Goal: Contribute content

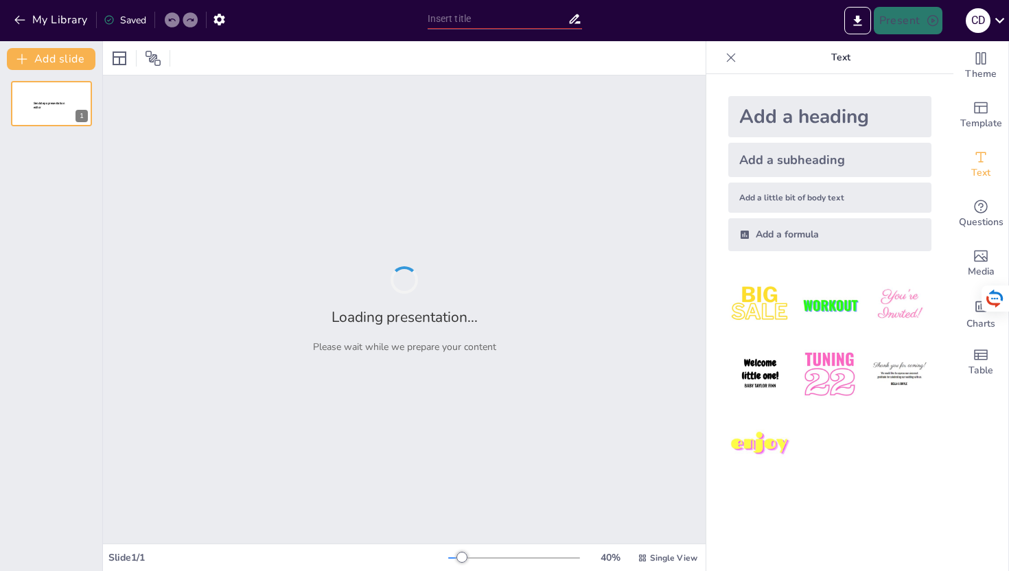
type input "New Sendsteps"
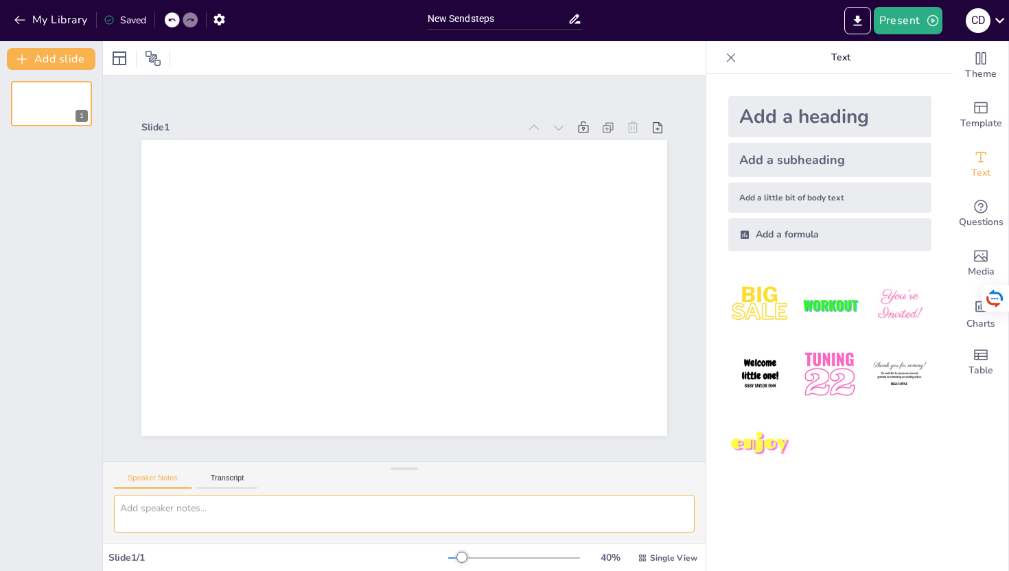
click at [266, 523] on textarea at bounding box center [404, 514] width 580 height 38
paste textarea "Estrategia de Growth Marketing y Experimentación para Postobón"
type textarea "Estrategia de Growth Marketing y Experimentación para Postobón"
click at [273, 510] on textarea "Estrategia de Growth Marketing y Experimentación para Postobón" at bounding box center [404, 514] width 580 height 38
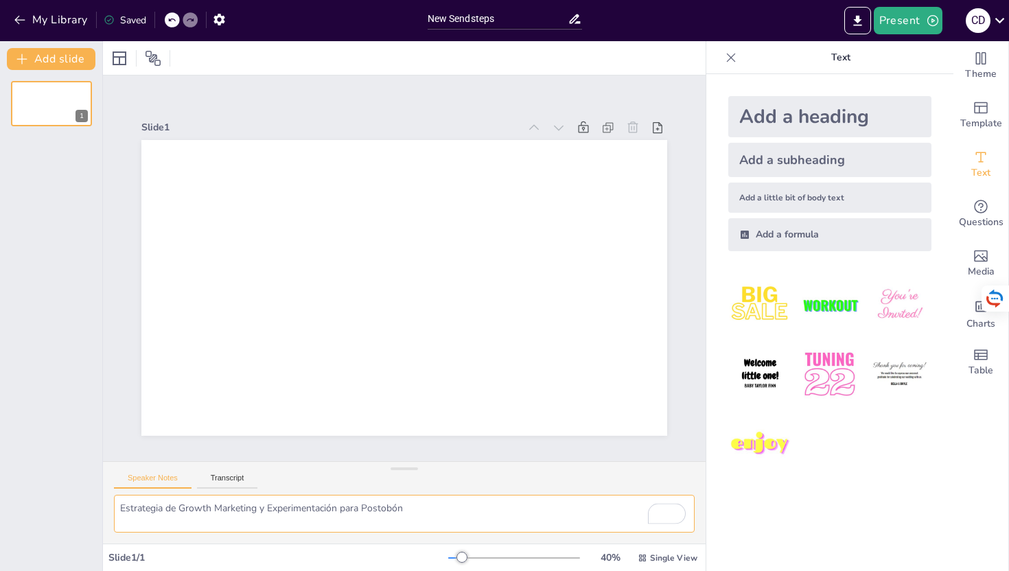
click at [273, 510] on textarea "Estrategia de Growth Marketing y Experimentación para Postobón" at bounding box center [404, 514] width 580 height 38
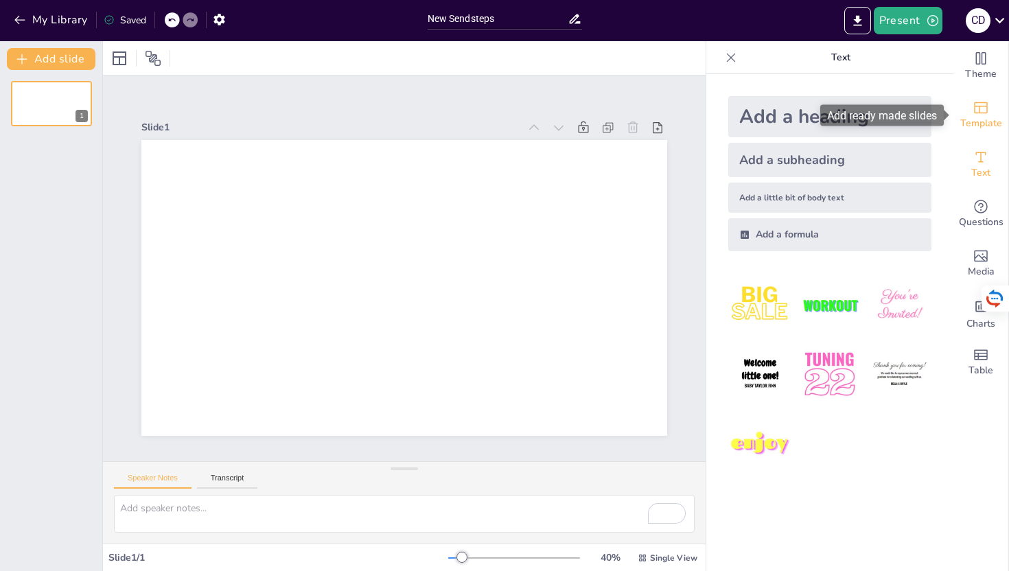
click at [980, 115] on icon "Add ready made slides" at bounding box center [980, 107] width 16 height 16
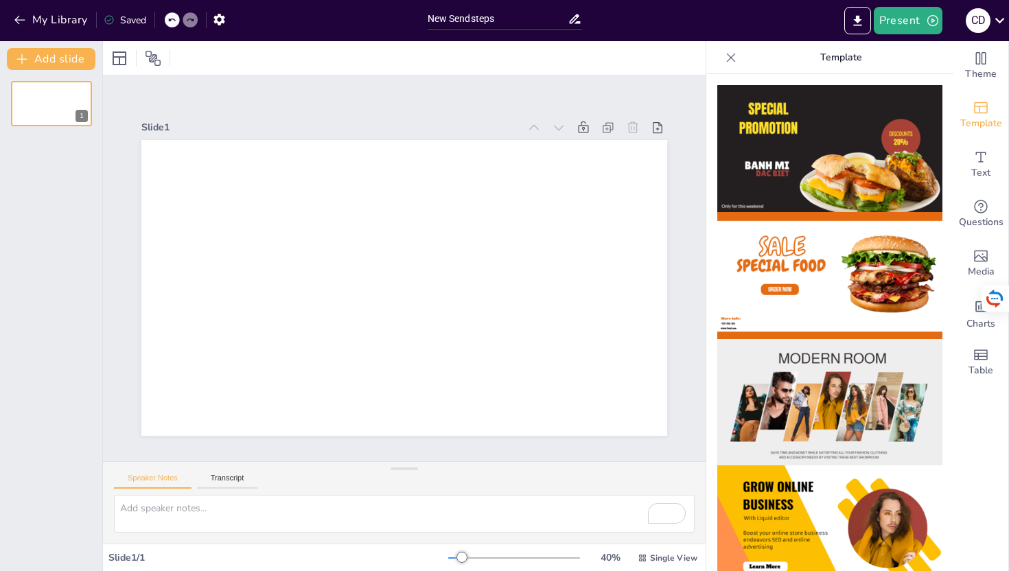
click at [851, 359] on img at bounding box center [829, 402] width 225 height 127
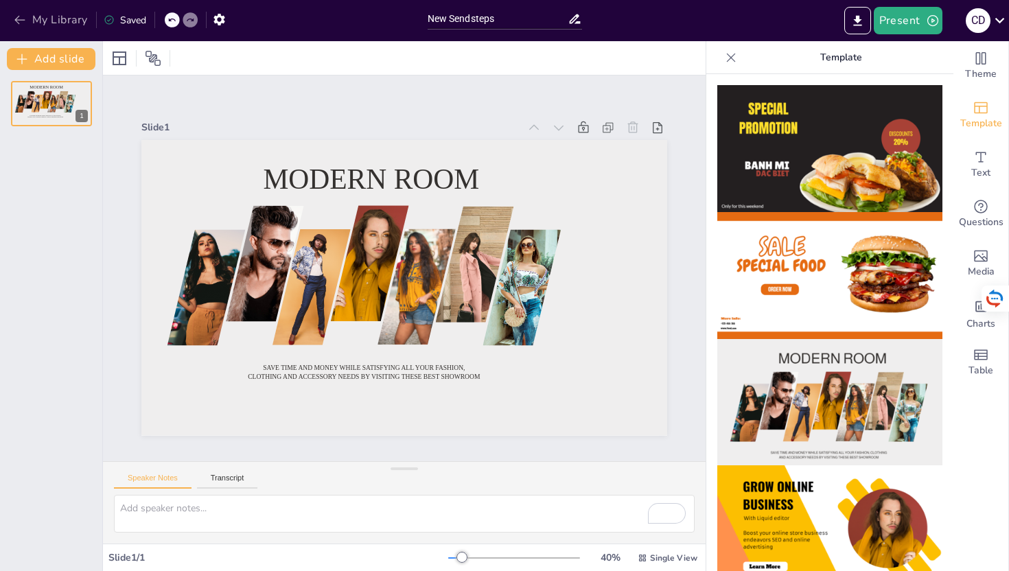
click at [19, 15] on icon "button" at bounding box center [20, 20] width 14 height 14
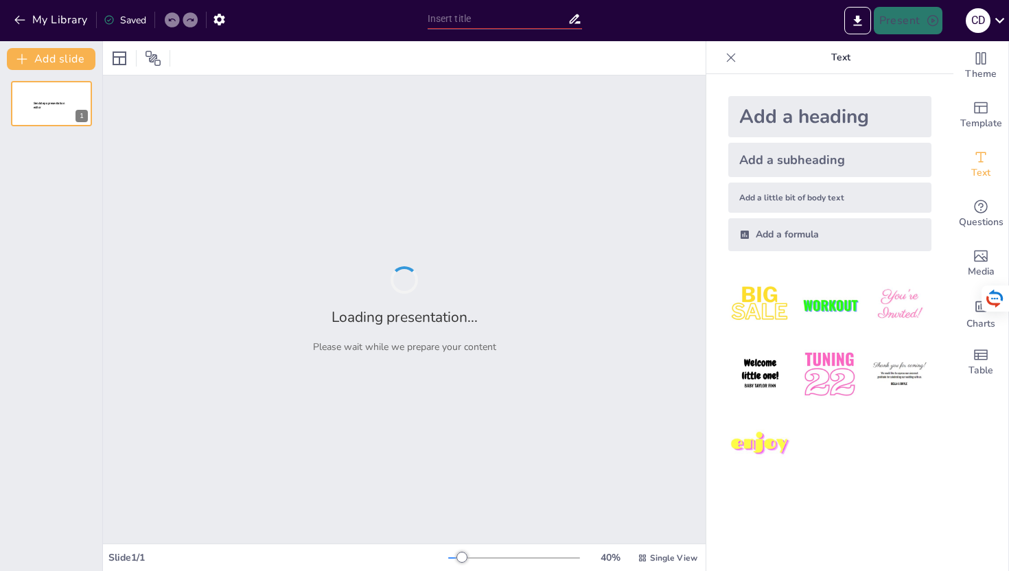
type input "Diagnóstico y Propuesta de Valor para WeShop: Un Ecosistema de Crecimiento Sost…"
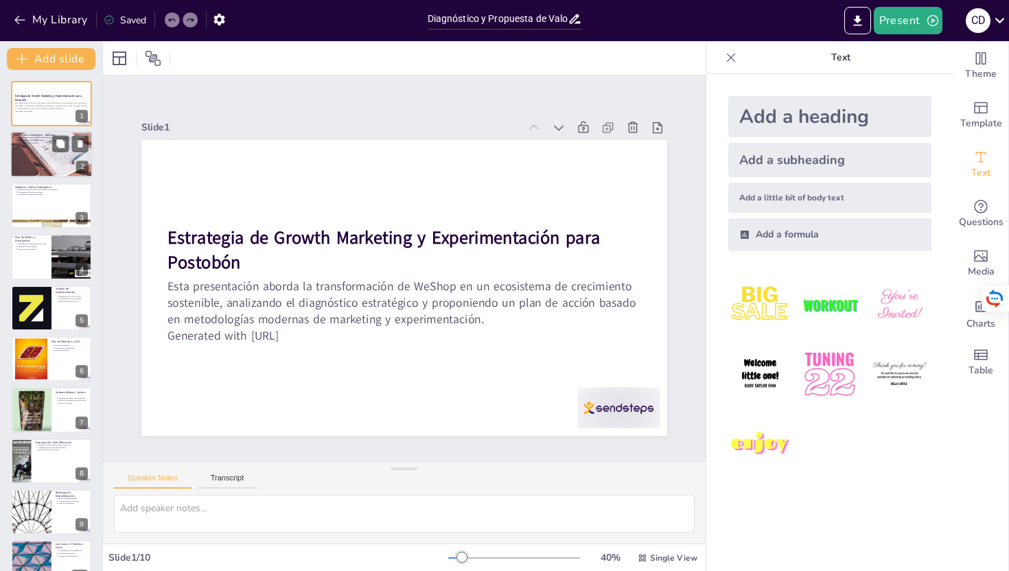
click at [52, 154] on div at bounding box center [51, 154] width 82 height 55
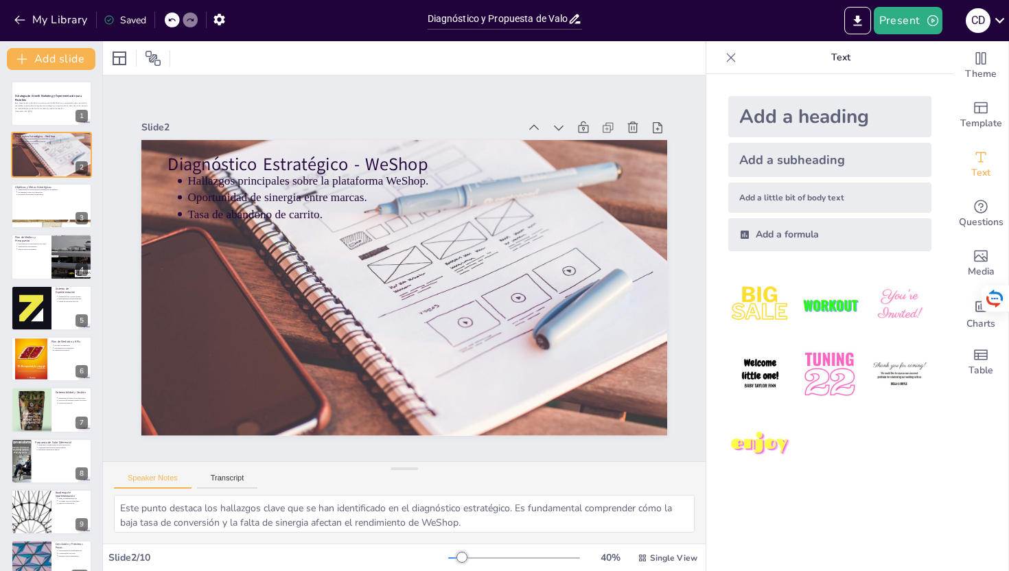
scroll to position [26, 0]
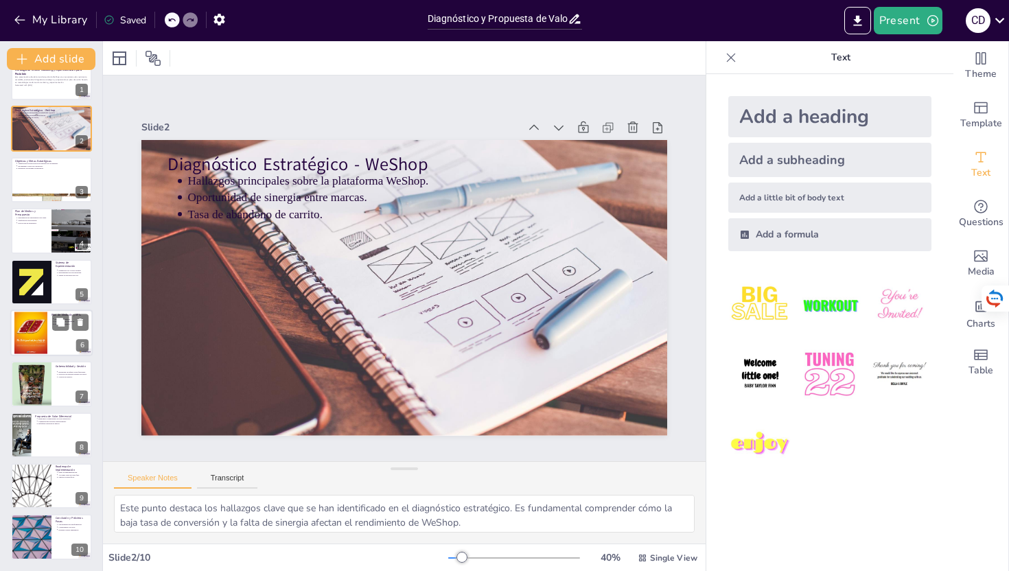
click at [39, 345] on div at bounding box center [30, 332] width 33 height 47
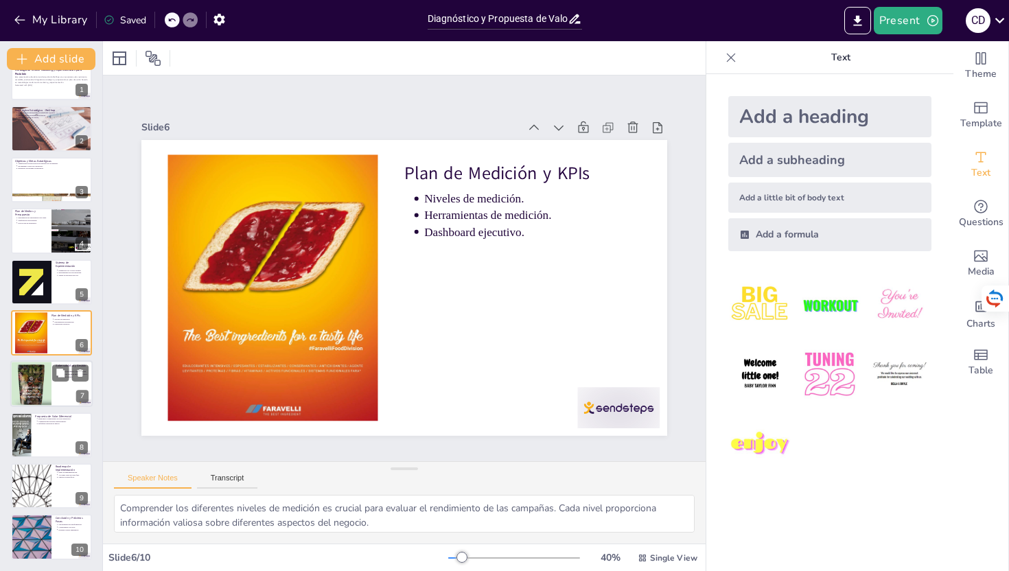
click at [35, 406] on div "Gobernabilidad y Gestión Estructura de equipo cross-funcional. Procesos de deci…" at bounding box center [51, 384] width 82 height 47
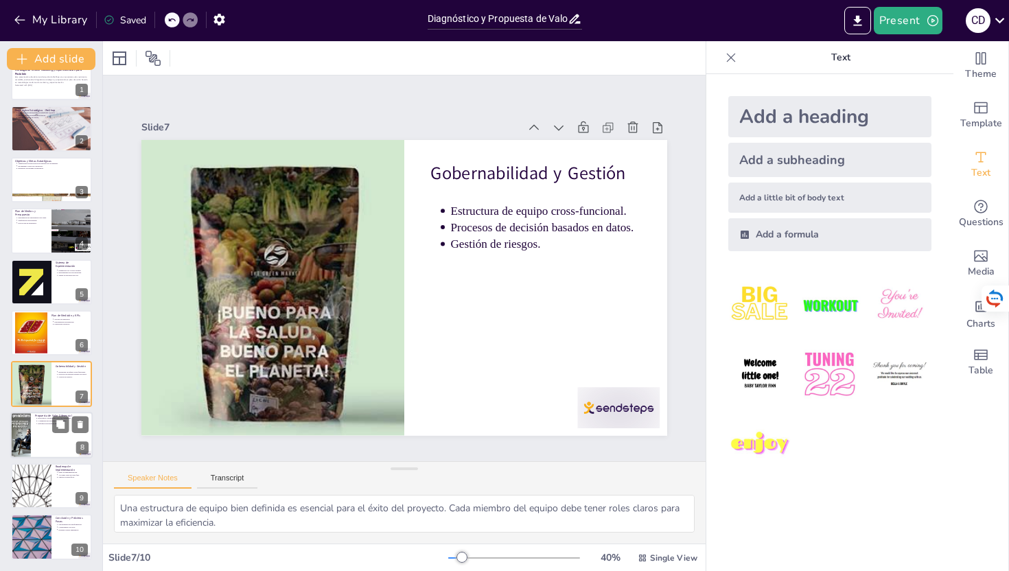
click at [34, 440] on div at bounding box center [51, 435] width 82 height 47
type textarea "Mostrar resultados comprobados es esencial para ganar la confianza de los stake…"
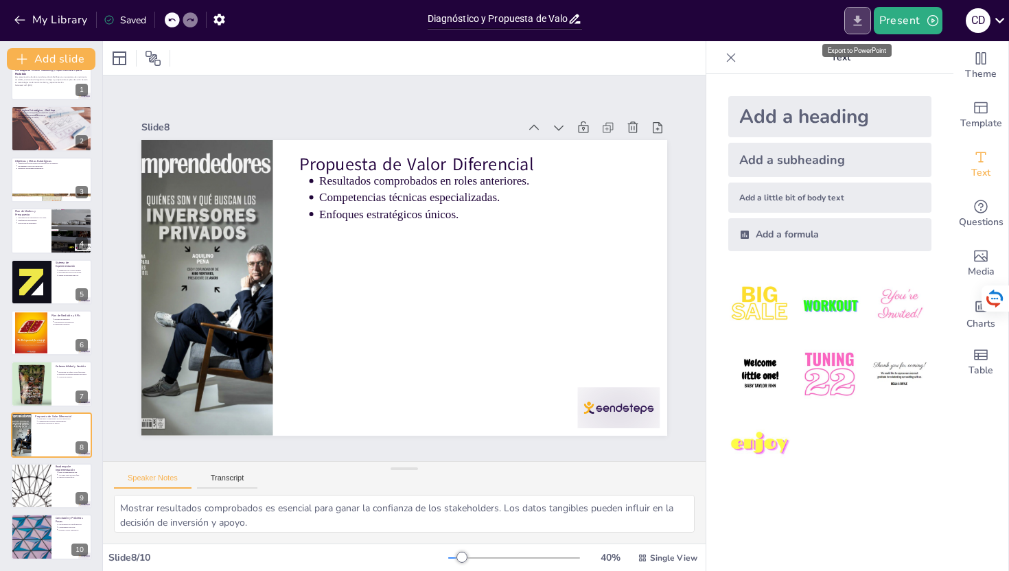
click at [860, 15] on icon "Export to PowerPoint" at bounding box center [857, 21] width 14 height 14
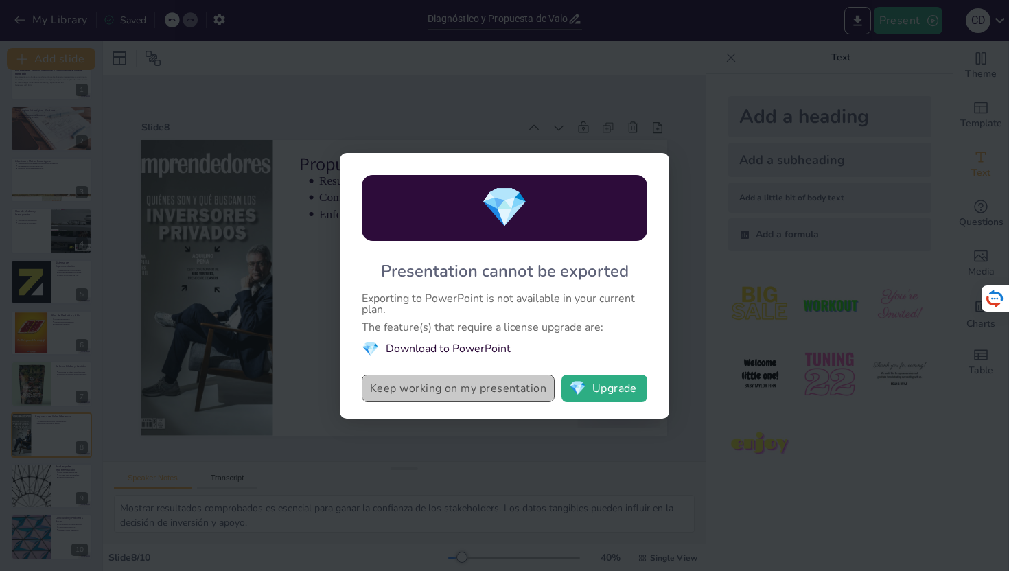
click at [454, 390] on button "Keep working on my presentation" at bounding box center [458, 388] width 193 height 27
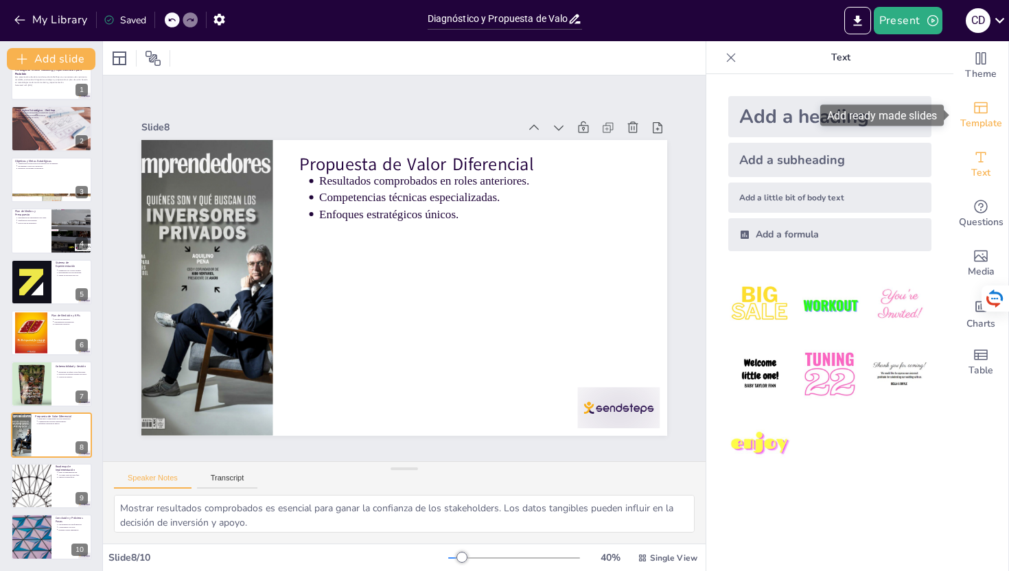
click at [1000, 116] on span "Template" at bounding box center [981, 123] width 42 height 15
